Goal: Information Seeking & Learning: Learn about a topic

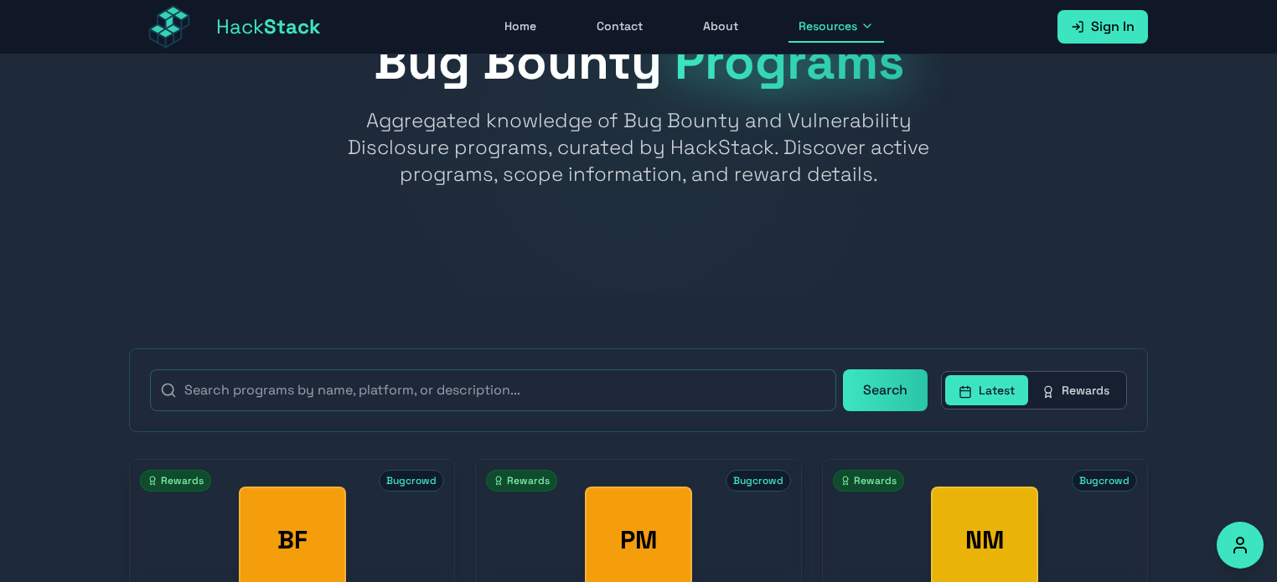
scroll to position [84, 0]
click at [1092, 401] on button "Rewards" at bounding box center [1075, 391] width 95 height 30
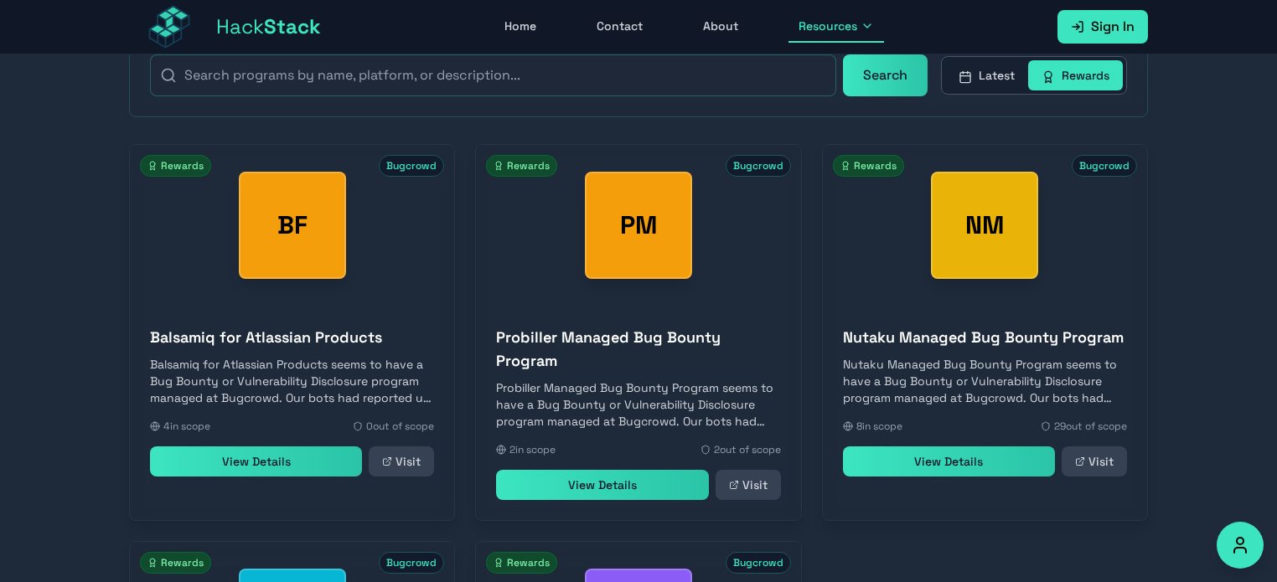
scroll to position [419, 0]
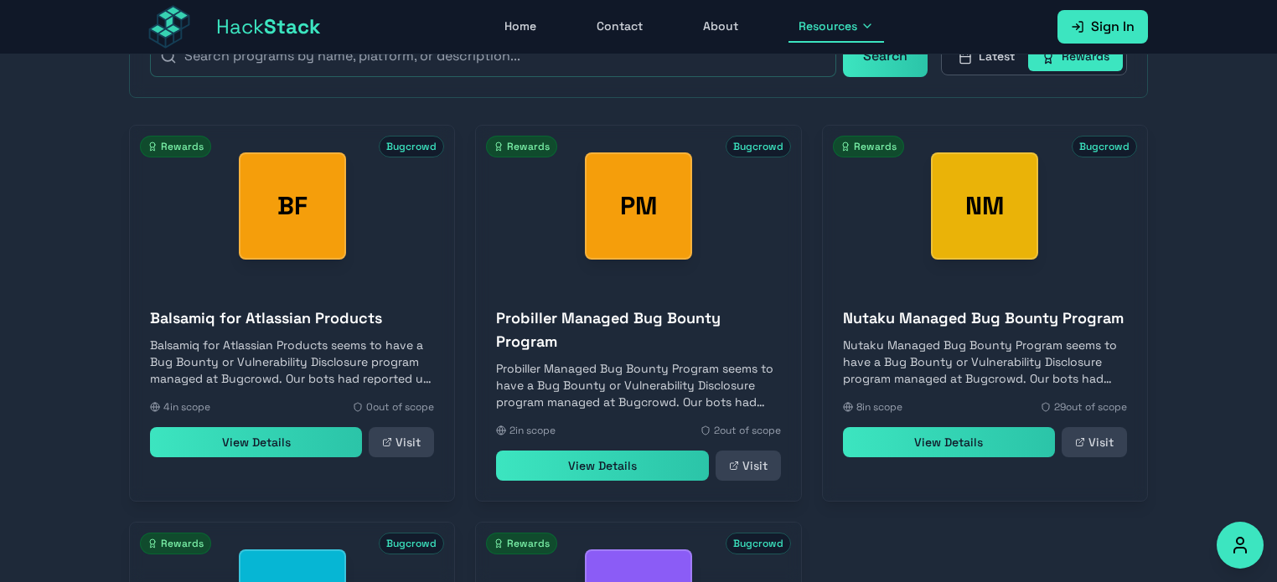
click at [1013, 444] on link "View Details" at bounding box center [949, 442] width 212 height 30
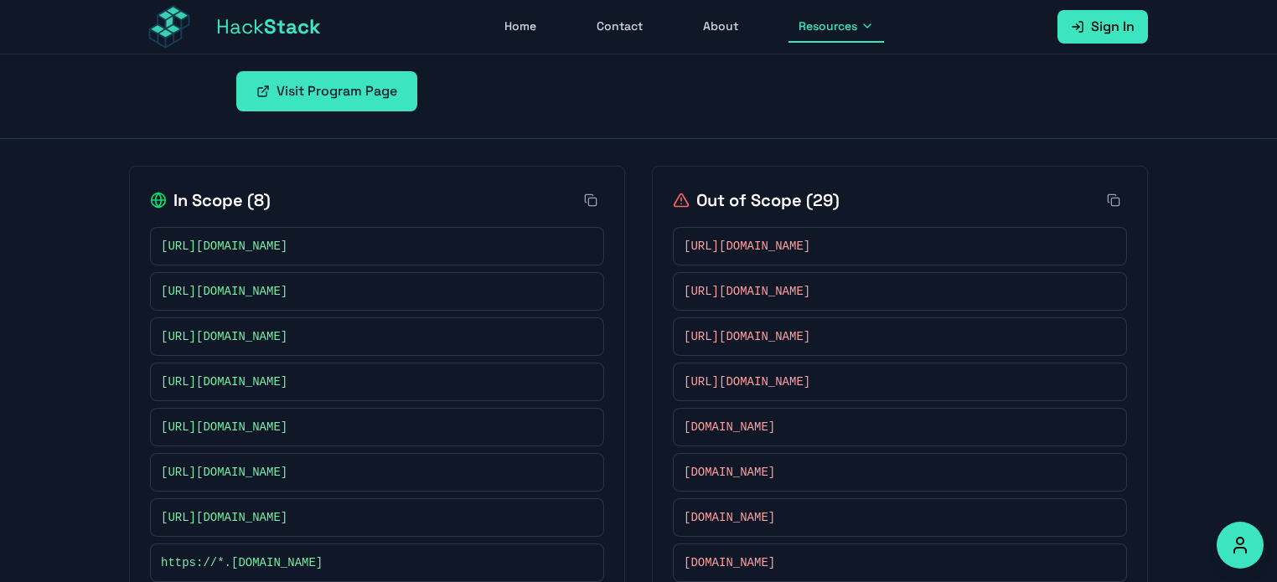
scroll to position [335, 0]
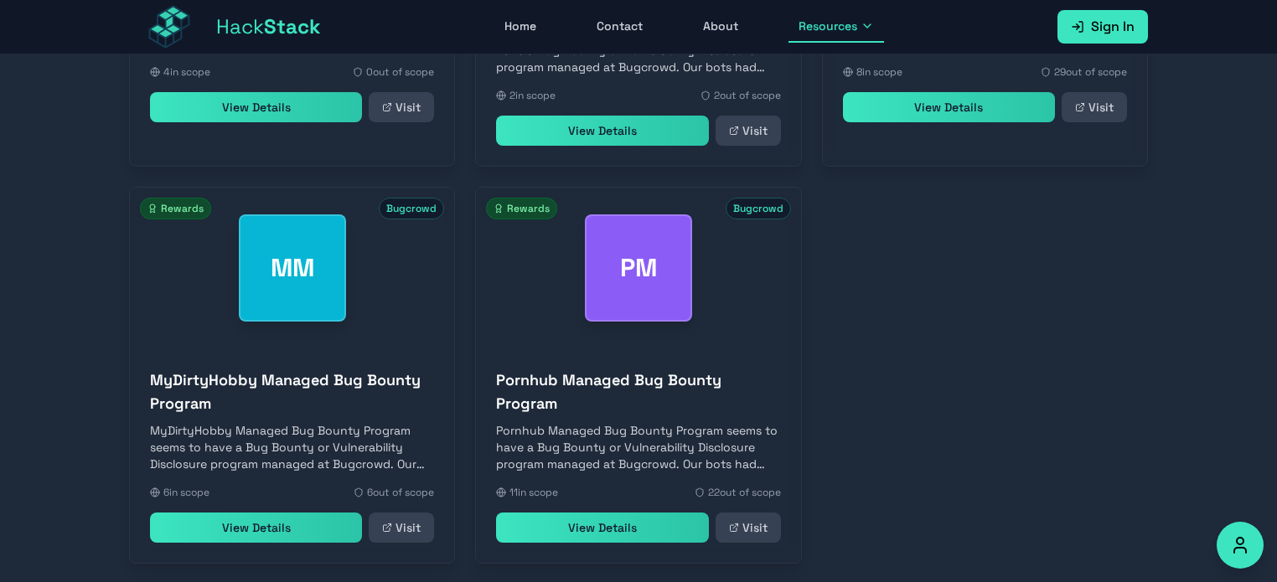
scroll to position [855, 0]
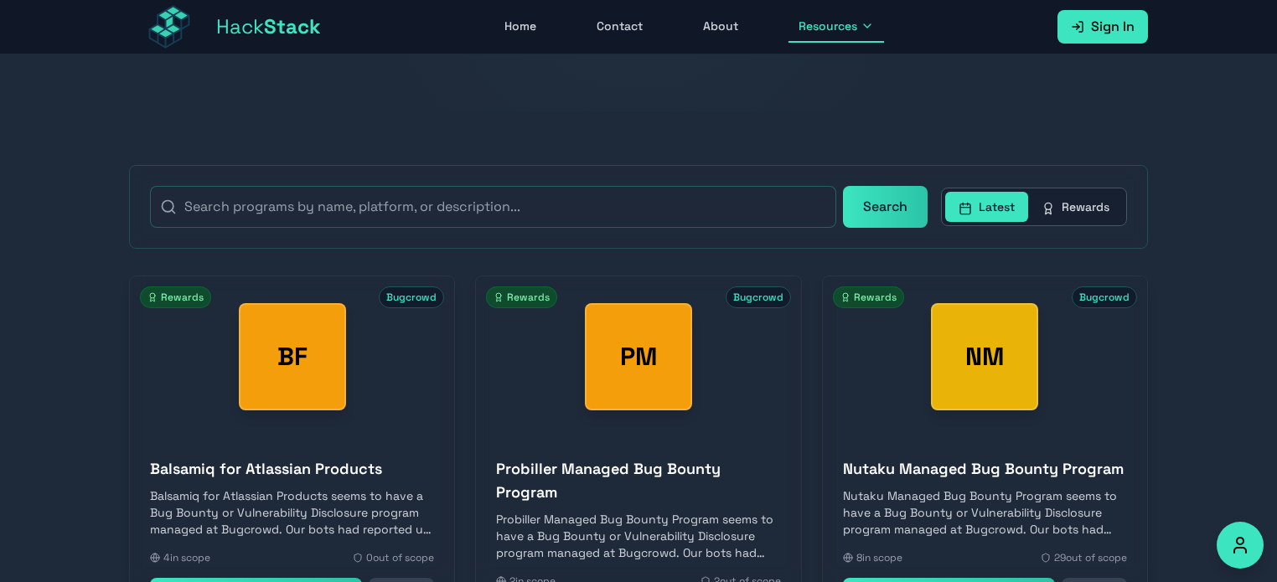
click at [1054, 206] on icon at bounding box center [1048, 208] width 13 height 13
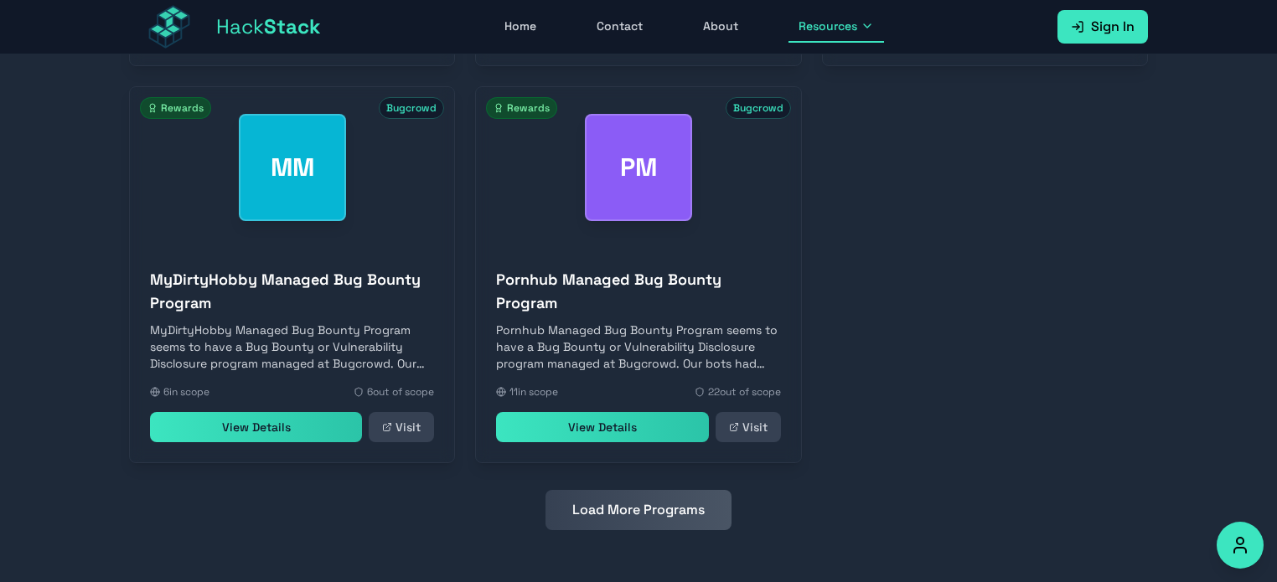
click at [660, 522] on button "Load More Programs" at bounding box center [639, 510] width 186 height 40
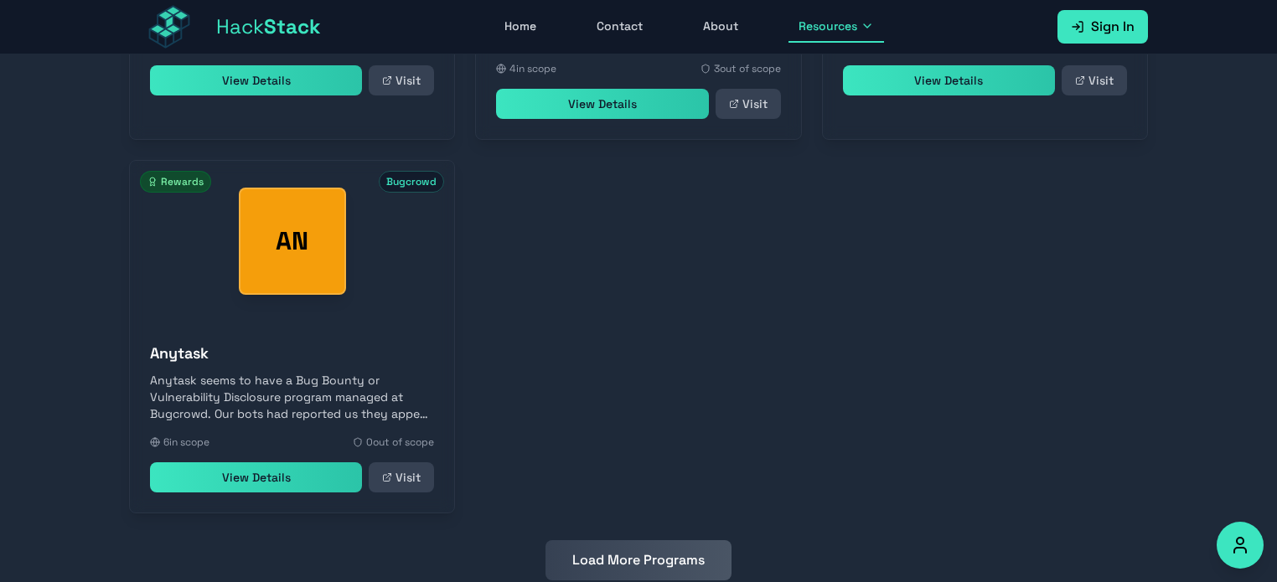
scroll to position [1625, 0]
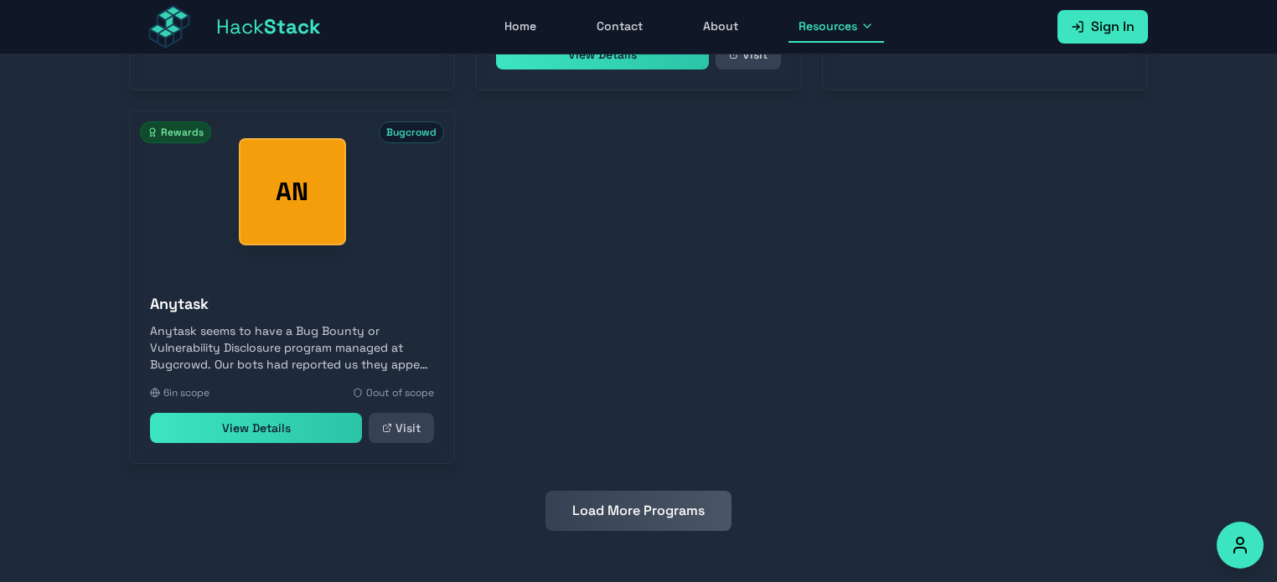
click at [677, 516] on button "Load More Programs" at bounding box center [639, 511] width 186 height 40
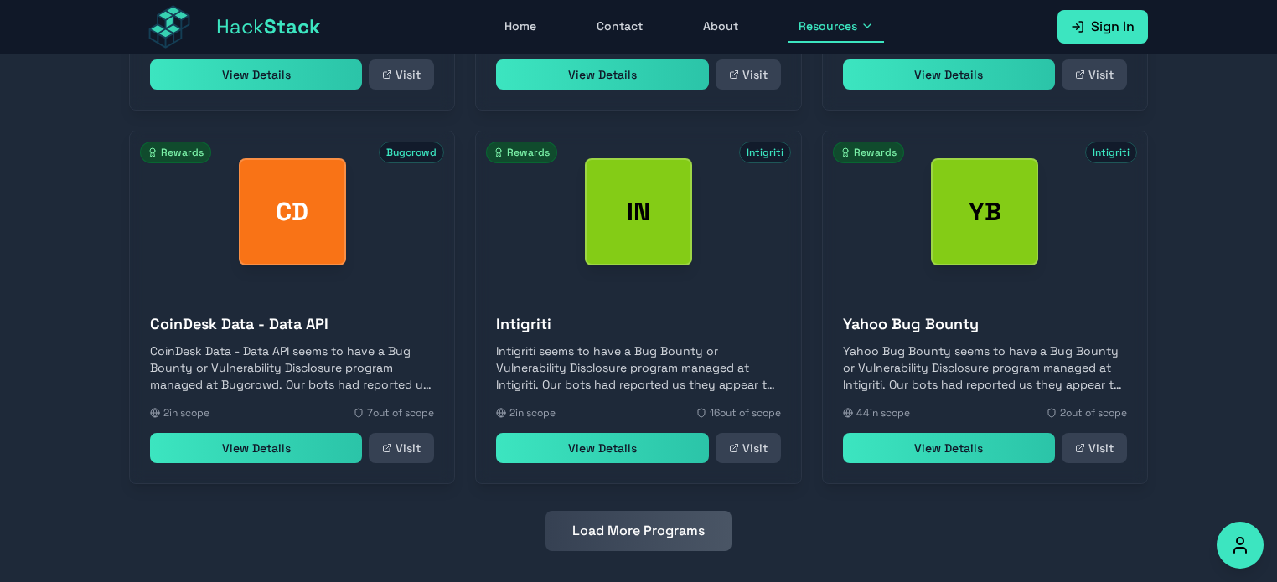
scroll to position [1998, 0]
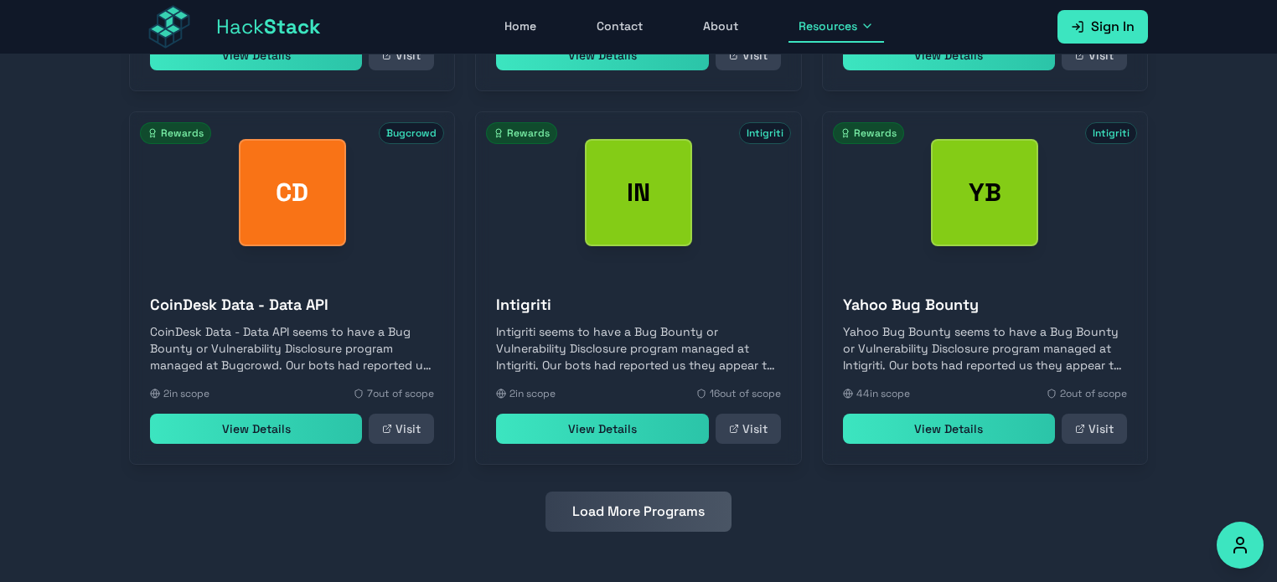
click at [651, 512] on button "Load More Programs" at bounding box center [639, 512] width 186 height 40
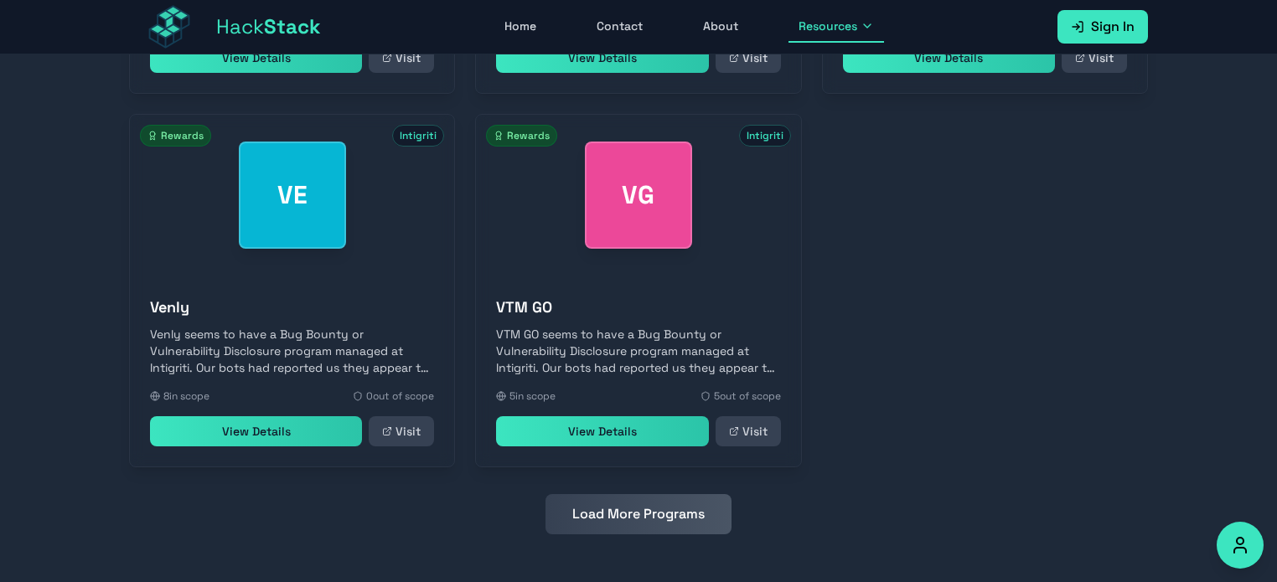
scroll to position [2746, 0]
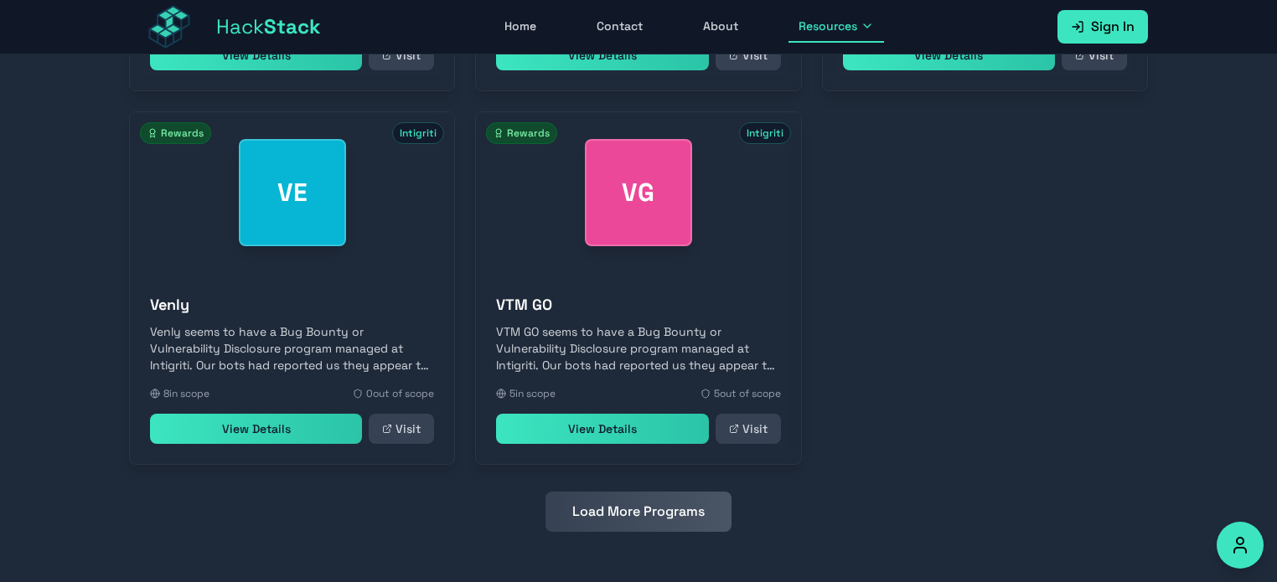
click at [646, 515] on button "Load More Programs" at bounding box center [639, 512] width 186 height 40
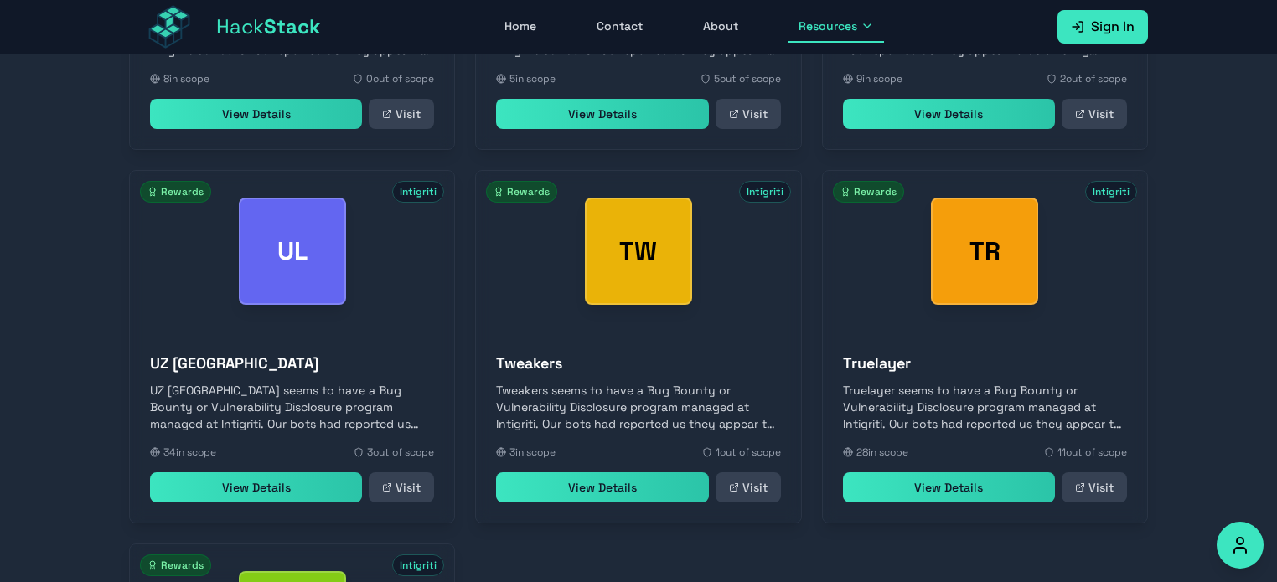
scroll to position [3165, 0]
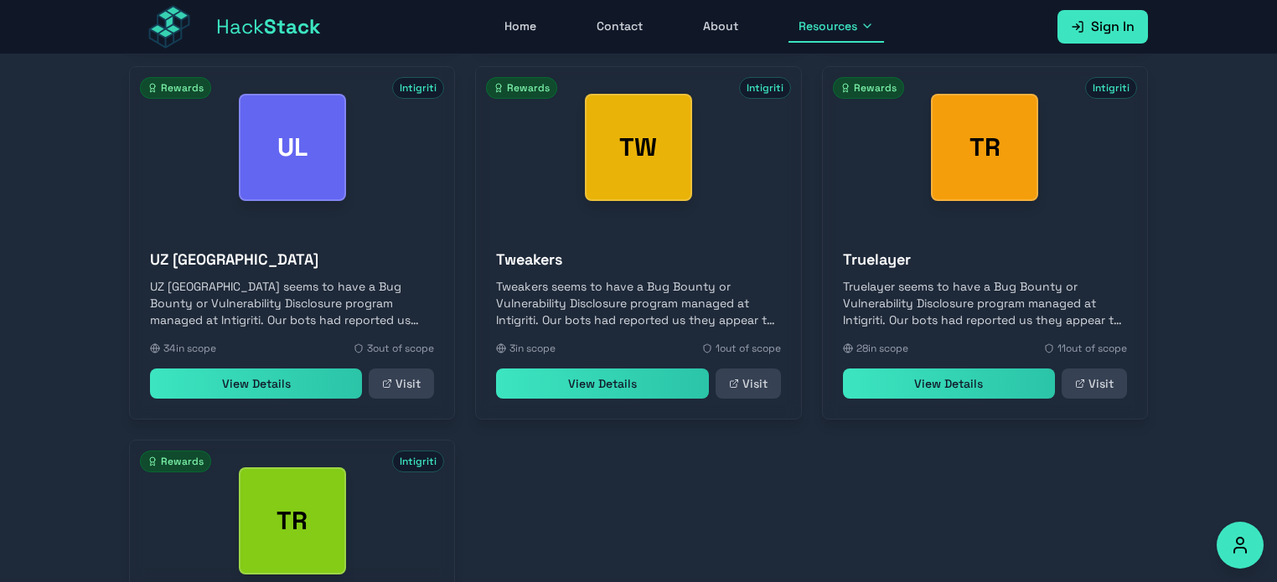
click at [1107, 384] on link "Visit" at bounding box center [1094, 384] width 65 height 30
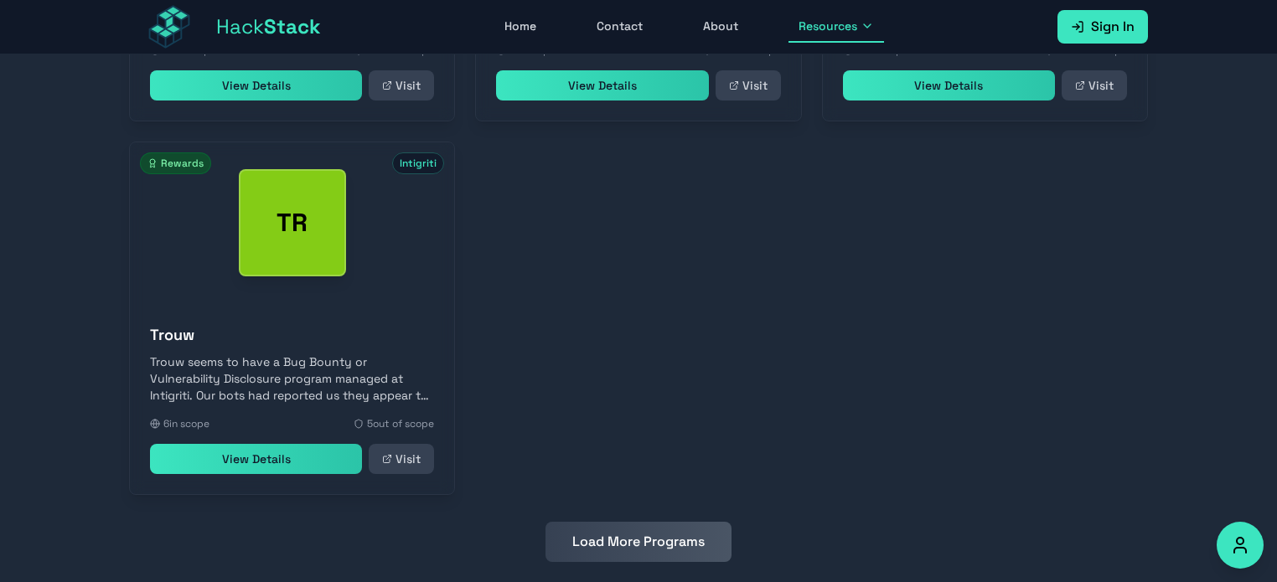
scroll to position [3492, 0]
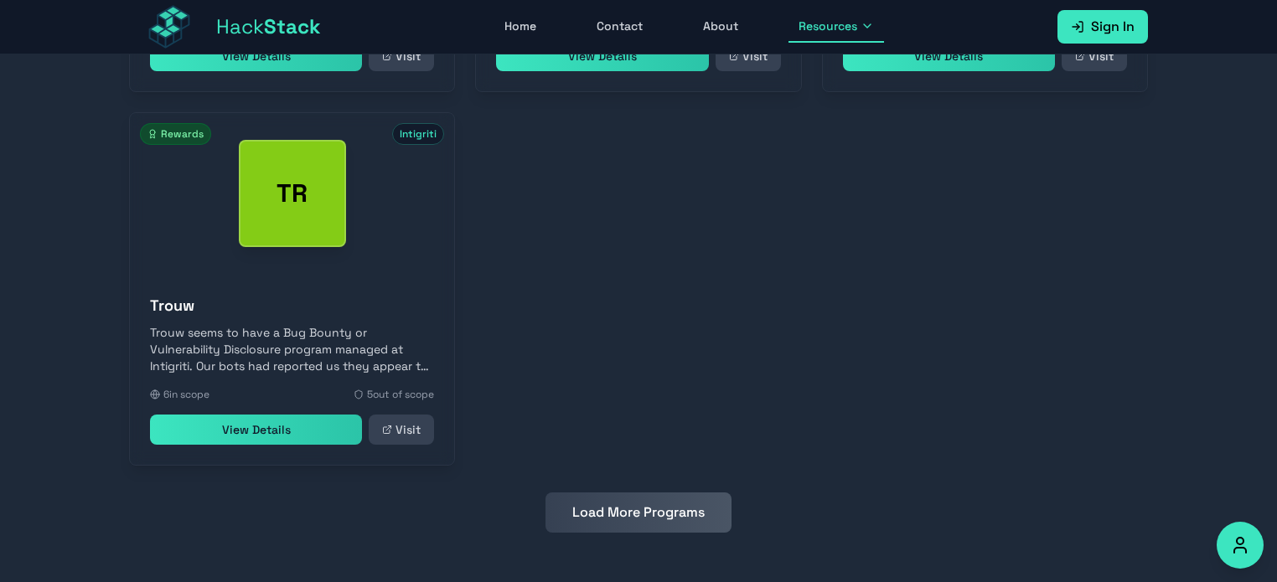
click at [655, 515] on button "Load More Programs" at bounding box center [639, 513] width 186 height 40
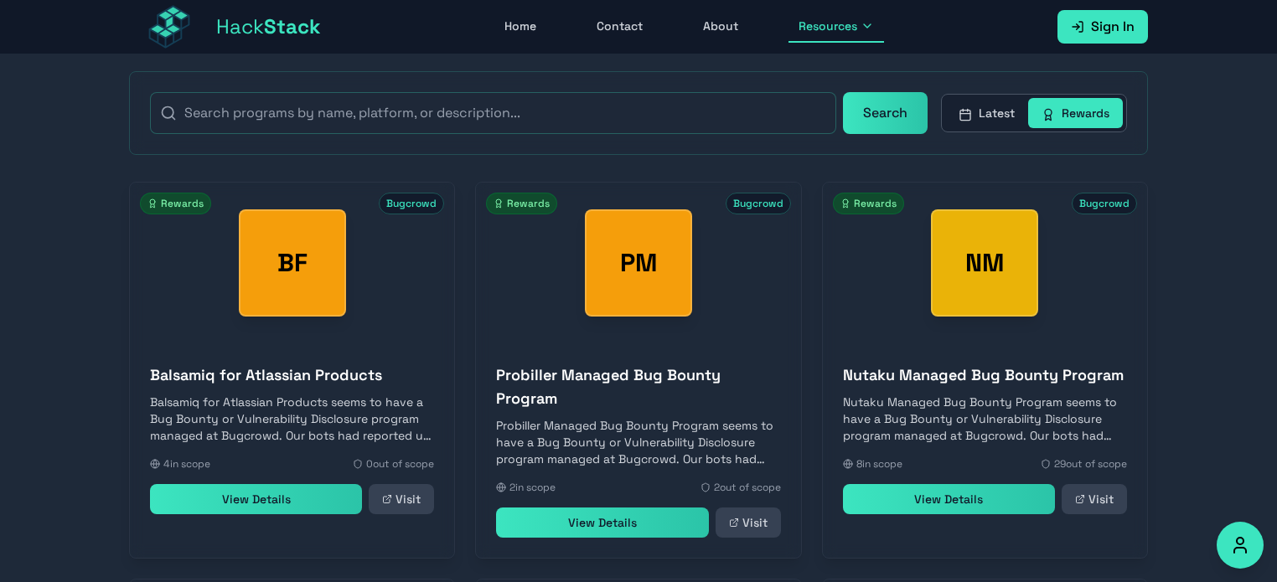
scroll to position [391, 0]
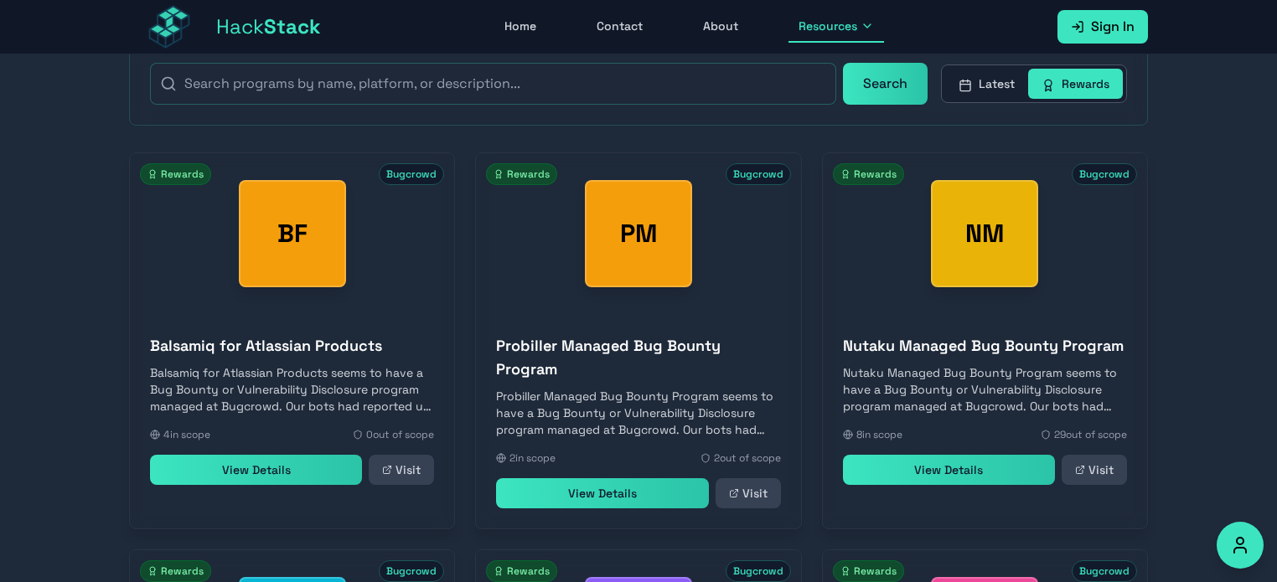
click at [752, 499] on link "Visit" at bounding box center [748, 494] width 65 height 30
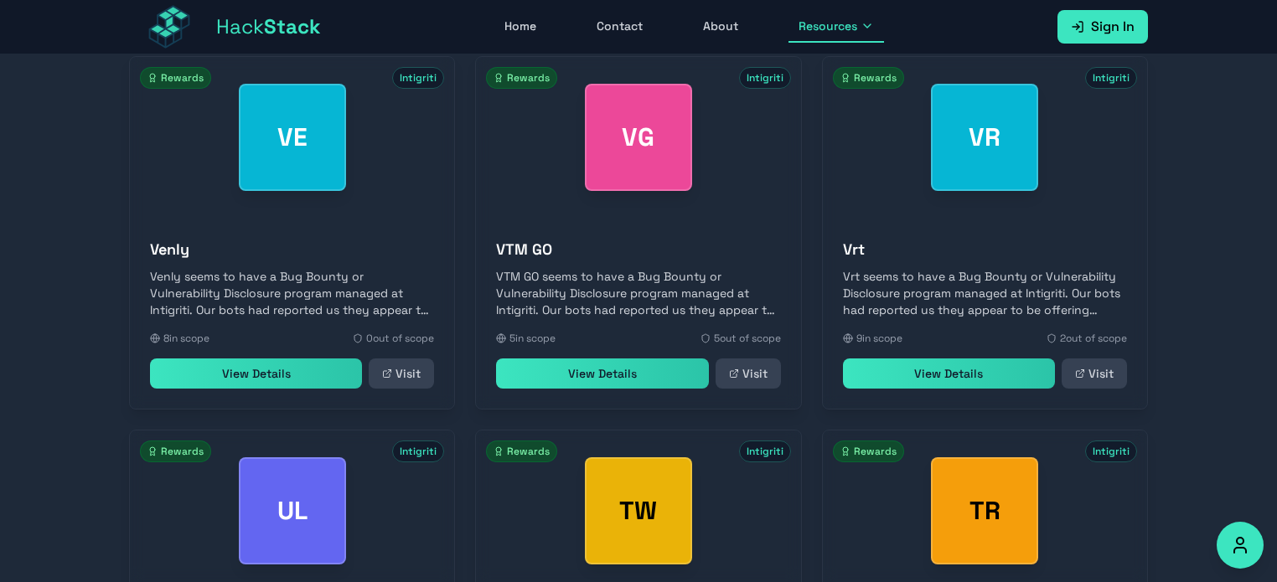
scroll to position [3865, 0]
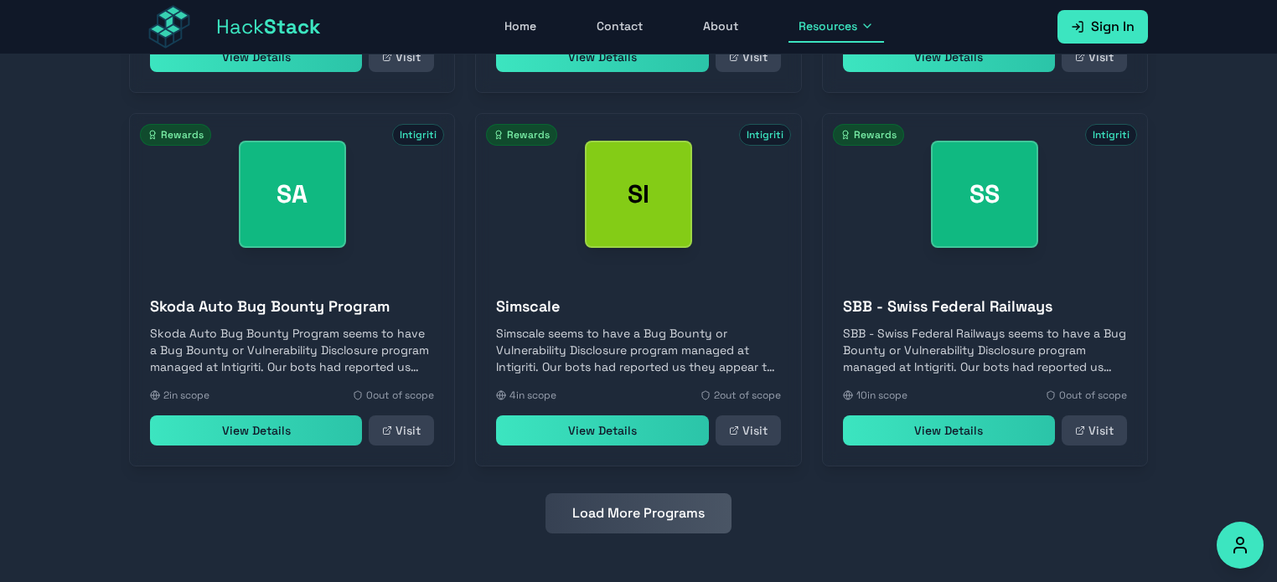
click at [646, 512] on button "Load More Programs" at bounding box center [639, 514] width 186 height 40
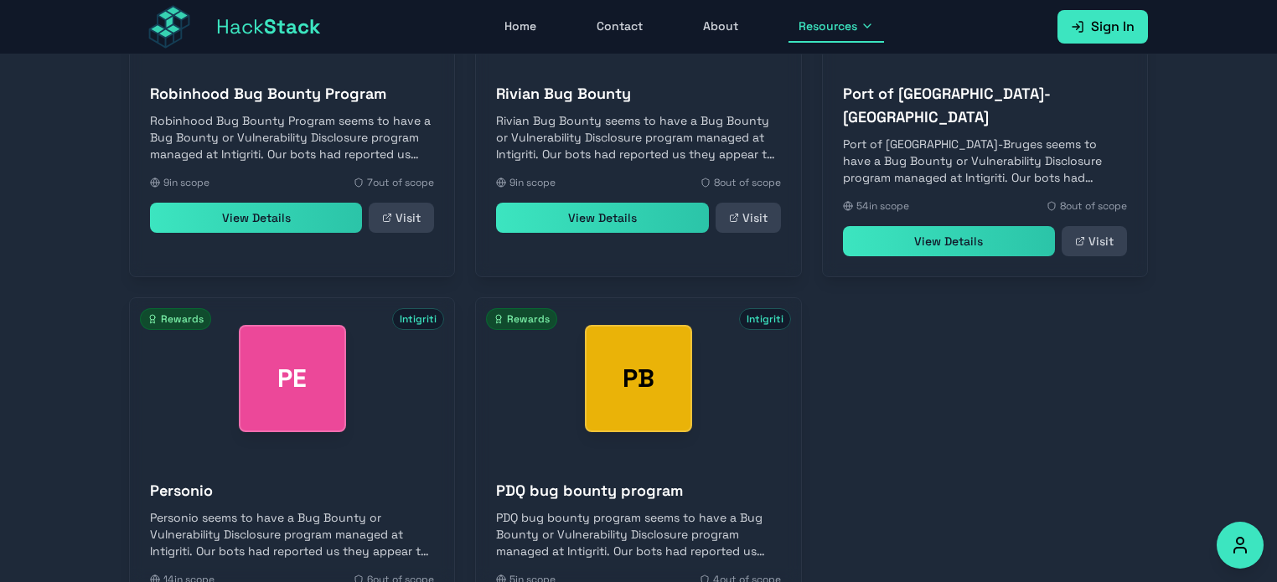
scroll to position [4613, 0]
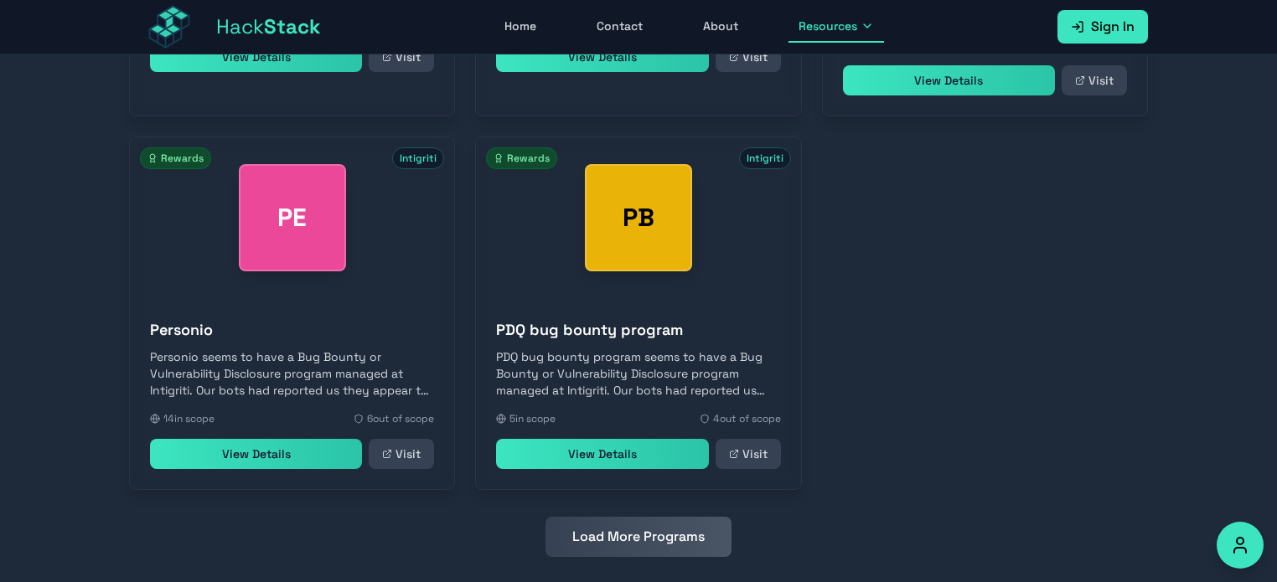
click at [639, 517] on button "Load More Programs" at bounding box center [639, 537] width 186 height 40
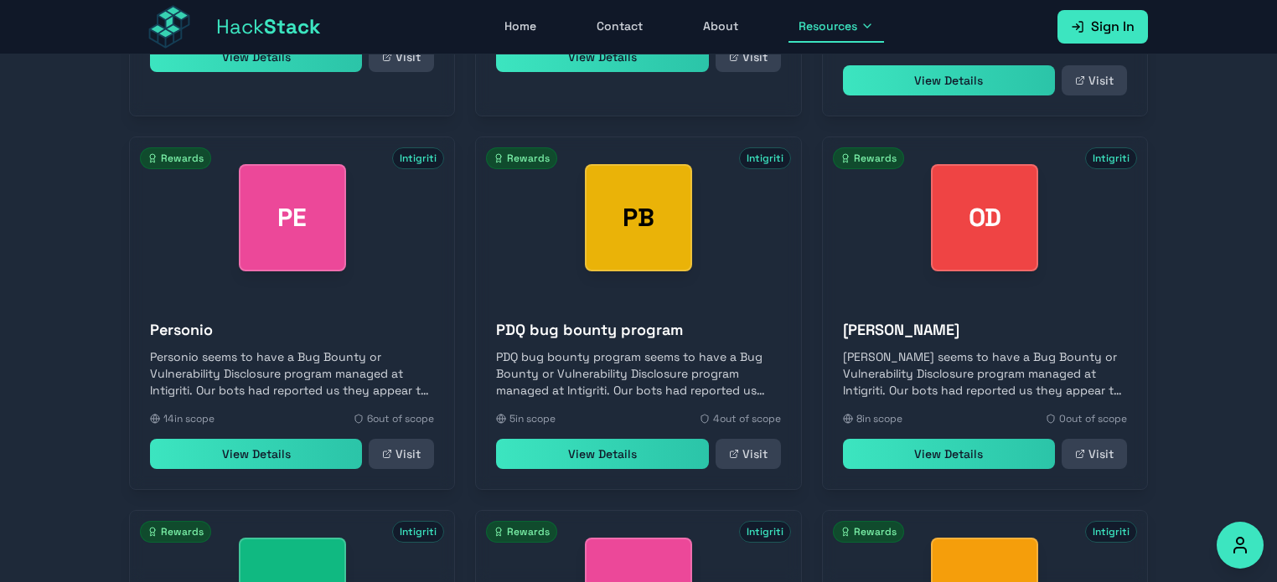
scroll to position [4948, 0]
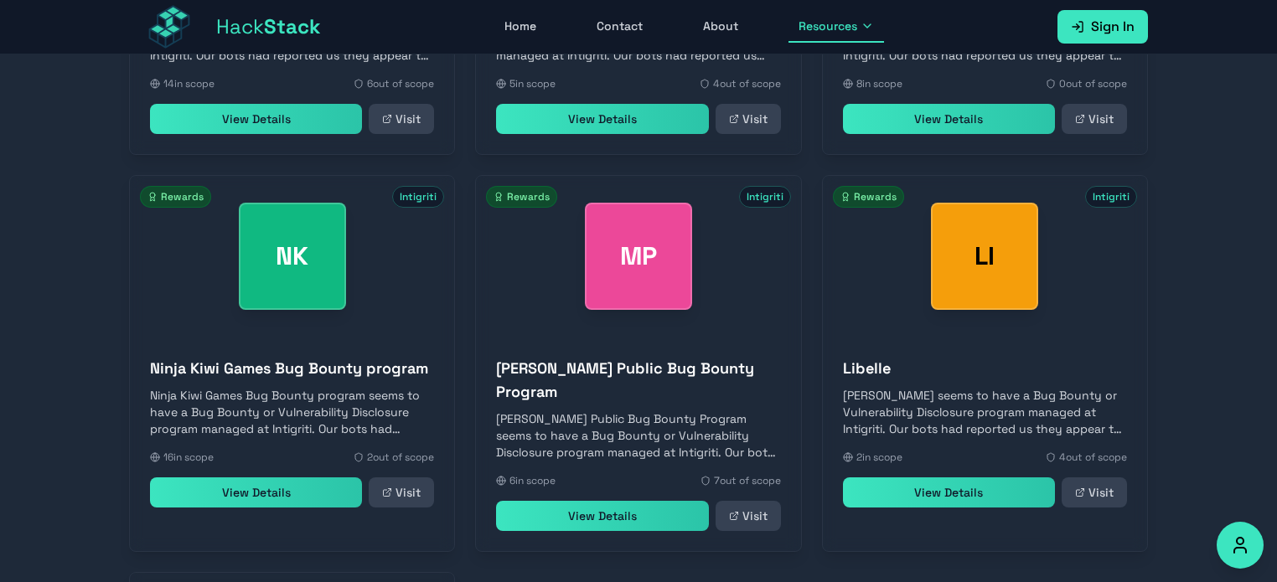
click at [749, 501] on link "Visit" at bounding box center [748, 516] width 65 height 30
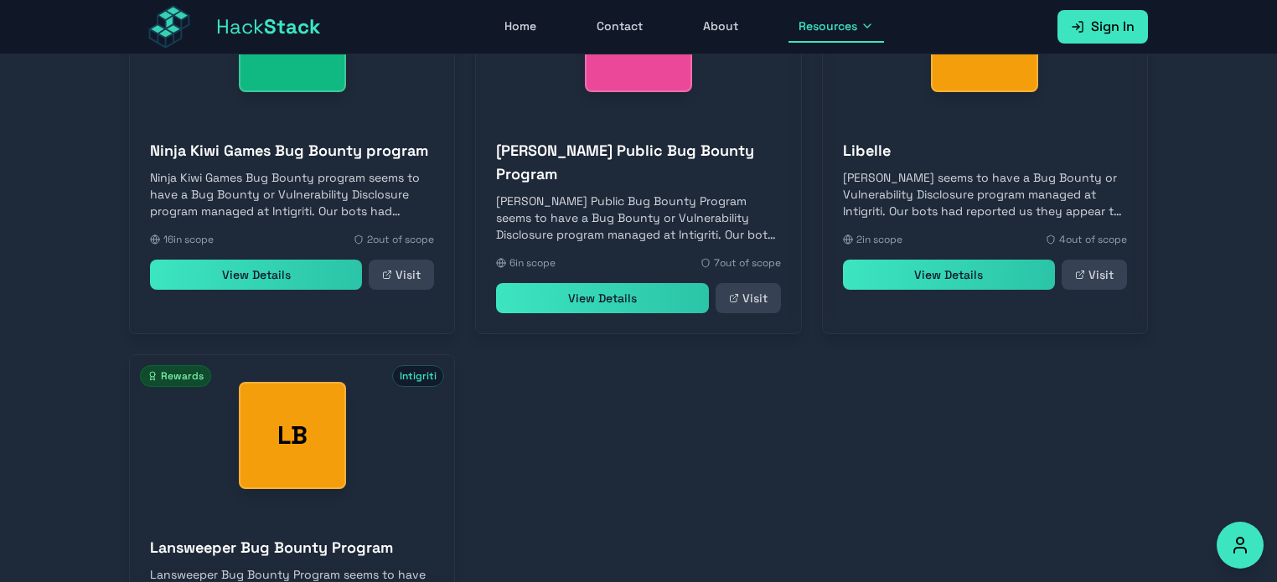
scroll to position [5360, 0]
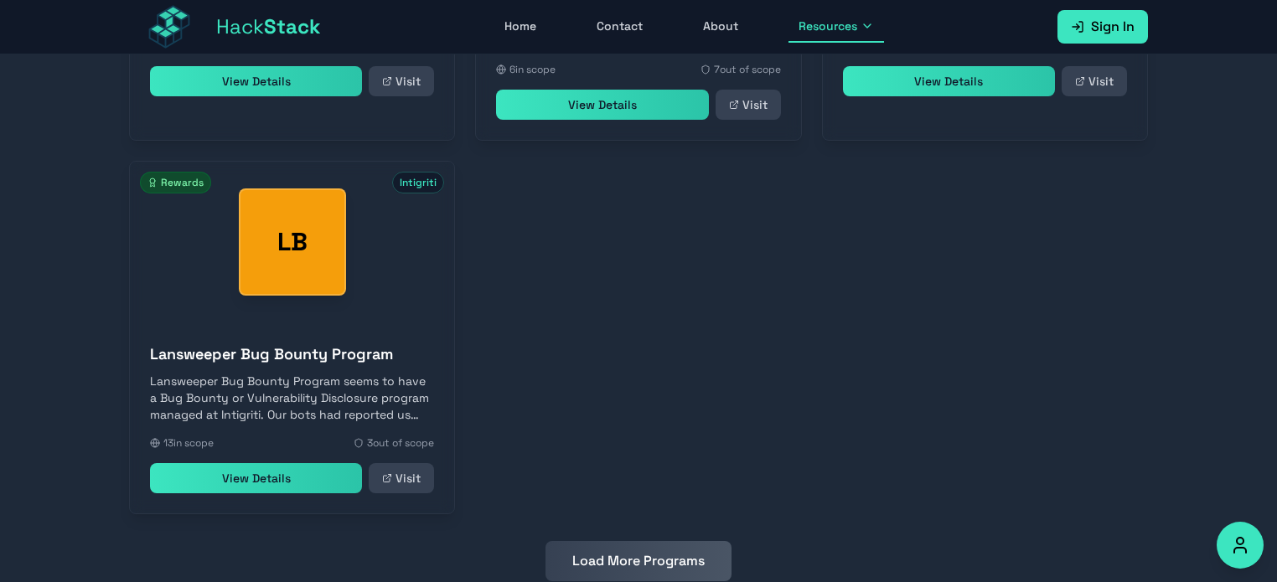
click at [403, 463] on link "Visit" at bounding box center [401, 478] width 65 height 30
click at [707, 541] on button "Load More Programs" at bounding box center [639, 561] width 186 height 40
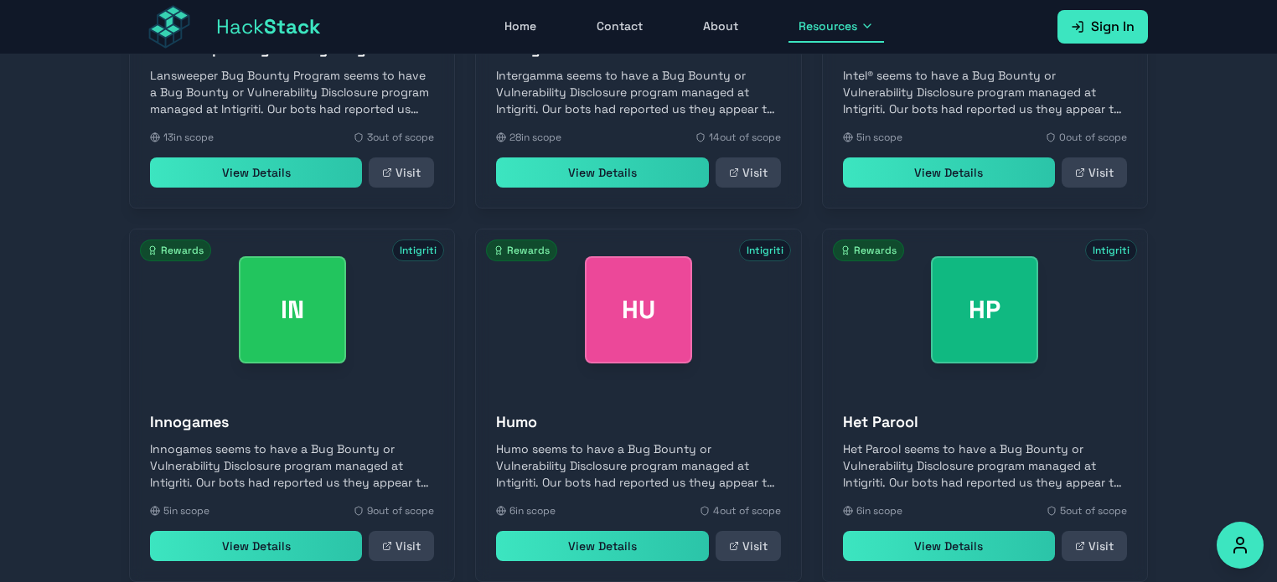
scroll to position [5695, 0]
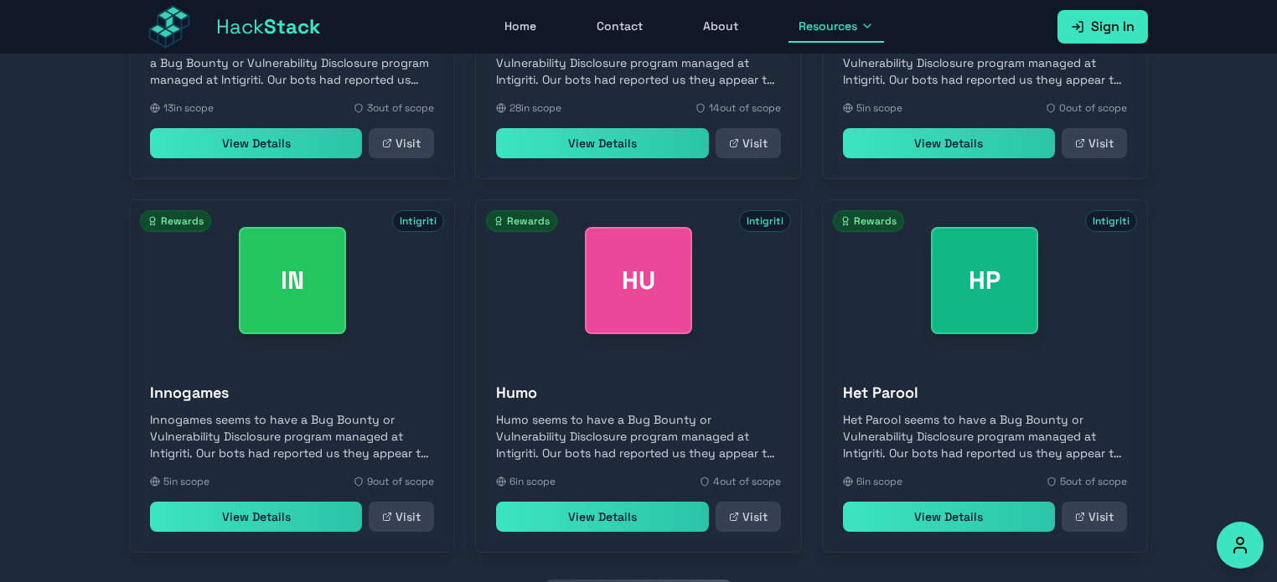
click at [1101, 502] on link "Visit" at bounding box center [1094, 517] width 65 height 30
